Goal: Find contact information: Find contact information

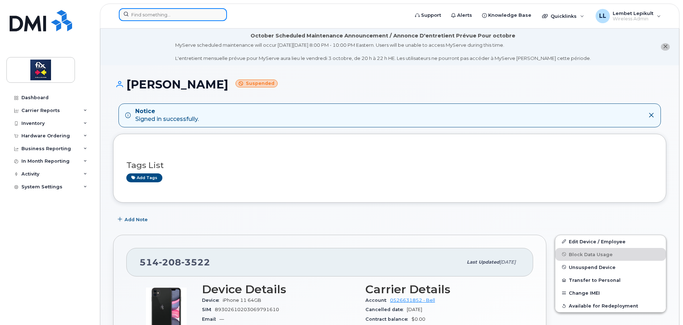
click at [157, 12] on input at bounding box center [173, 14] width 108 height 13
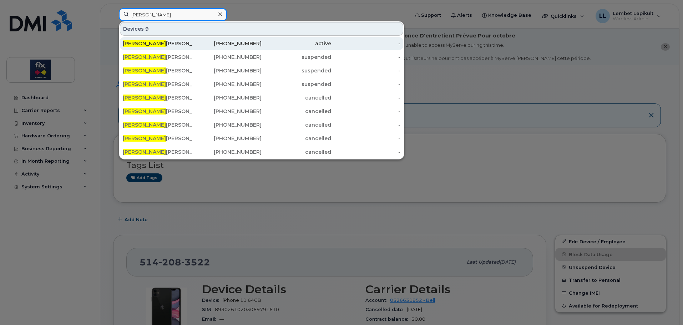
type input "steve"
click at [151, 45] on div "Steve Fleury" at bounding box center [158, 43] width 70 height 7
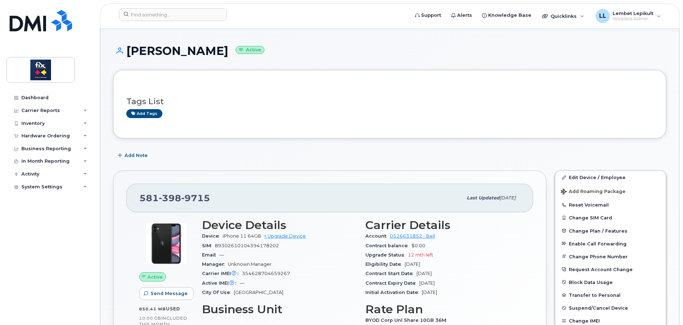
scroll to position [25, 0]
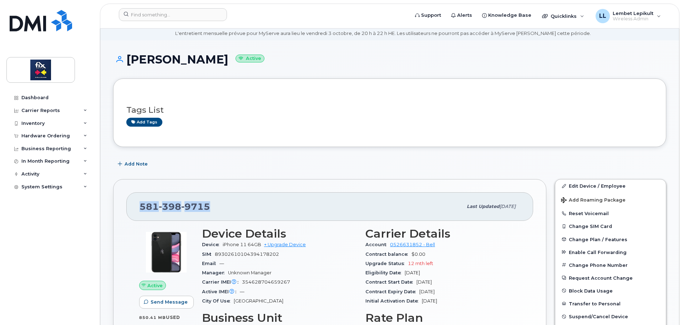
drag, startPoint x: 211, startPoint y: 205, endPoint x: 141, endPoint y: 214, distance: 70.6
click at [141, 214] on div "[PHONE_NUMBER]" at bounding box center [301, 206] width 323 height 15
copy span "[PHONE_NUMBER]"
